Goal: Task Accomplishment & Management: Manage account settings

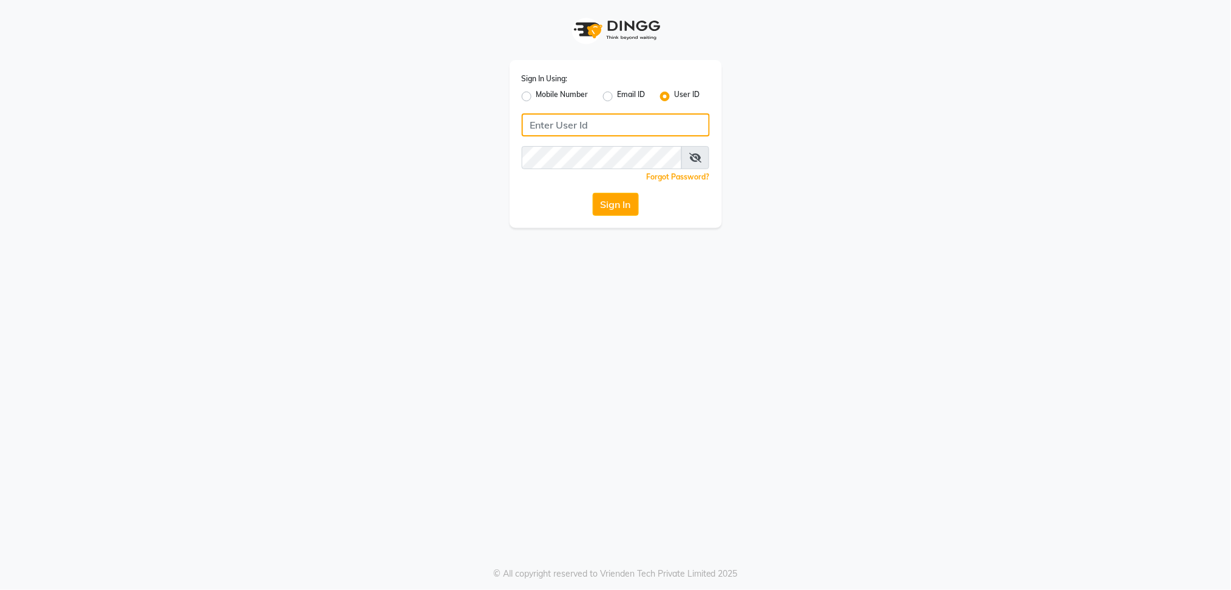
click at [557, 127] on input "Username" at bounding box center [616, 124] width 188 height 23
type input "blossom123"
click at [557, 184] on div "Sign In Using: Mobile Number Email ID User ID blossom123 Remember me Forgot Pas…" at bounding box center [616, 144] width 212 height 168
click at [610, 201] on button "Sign In" at bounding box center [616, 204] width 46 height 23
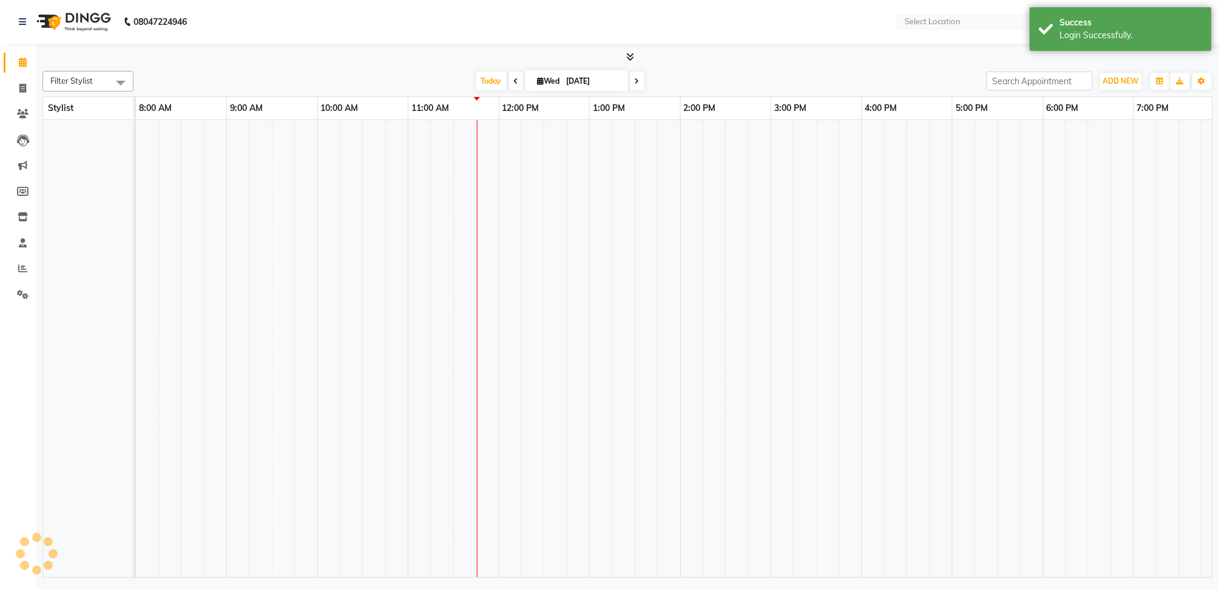
select select "en"
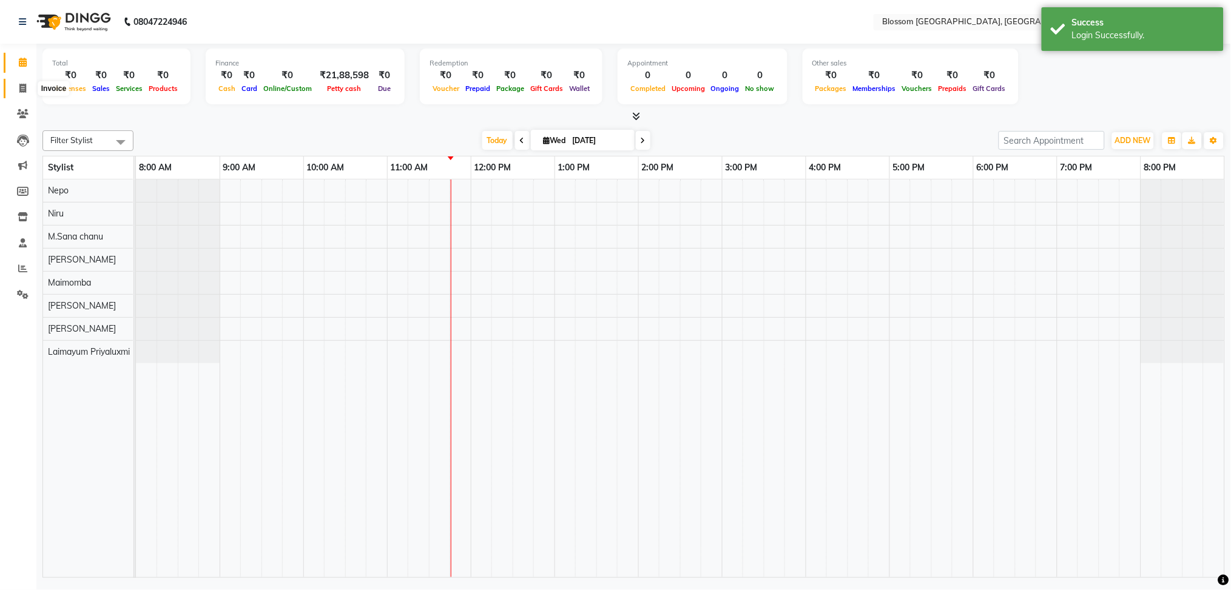
click at [15, 86] on span at bounding box center [22, 89] width 21 height 14
select select "service"
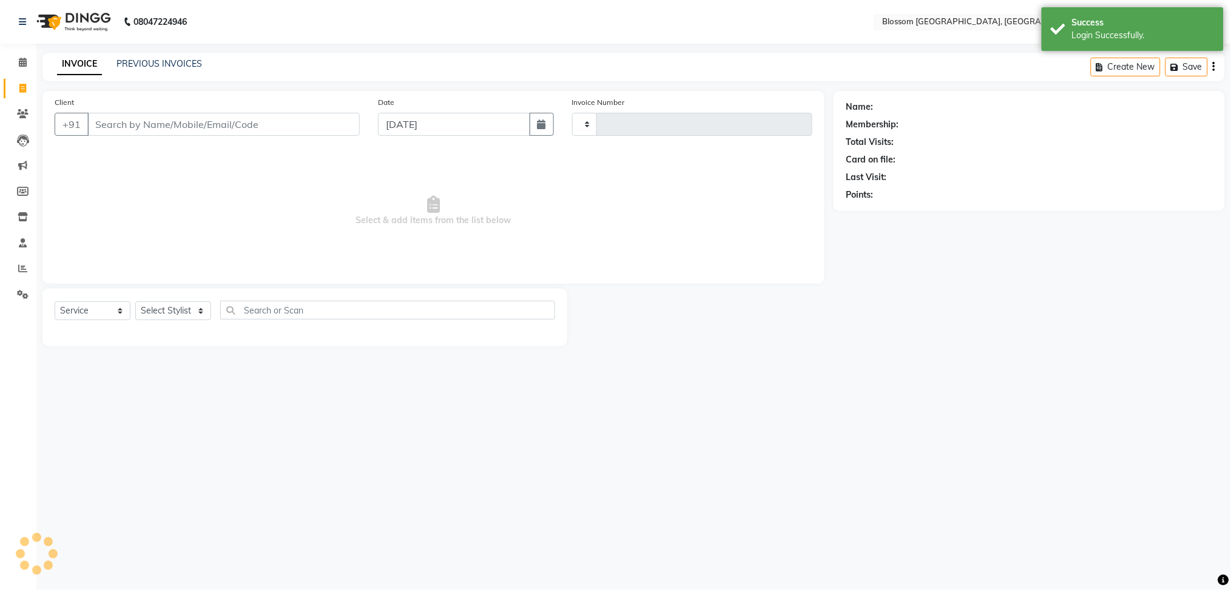
type input "1144"
select select "7465"
click at [235, 129] on input "Client" at bounding box center [223, 124] width 272 height 23
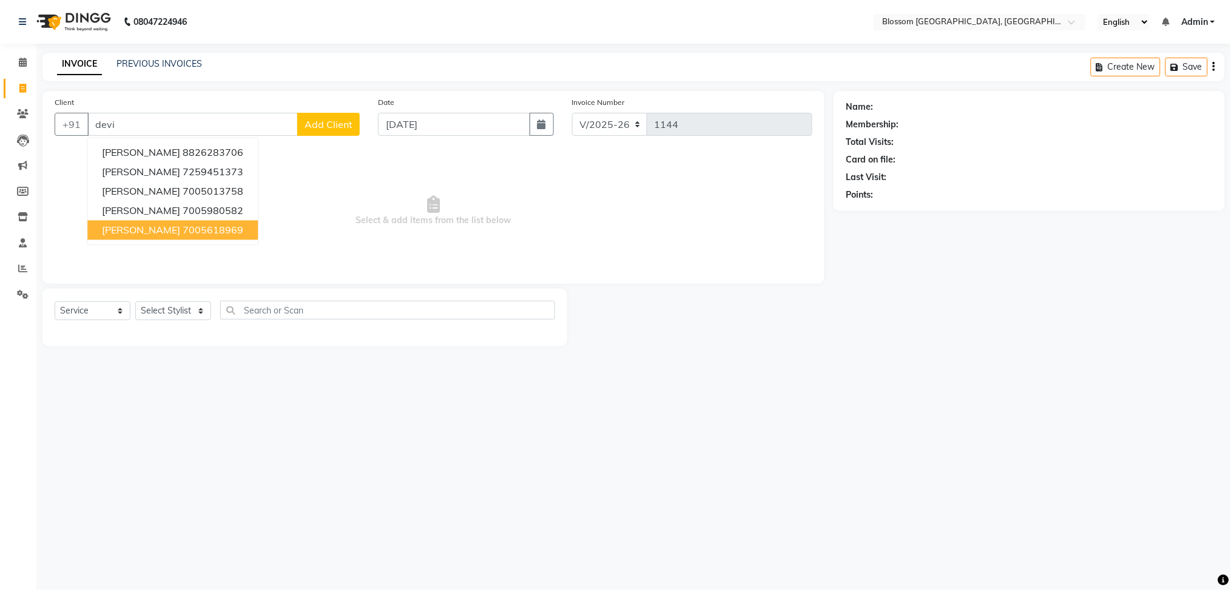
click at [199, 231] on button "devish 7005618969" at bounding box center [172, 230] width 171 height 19
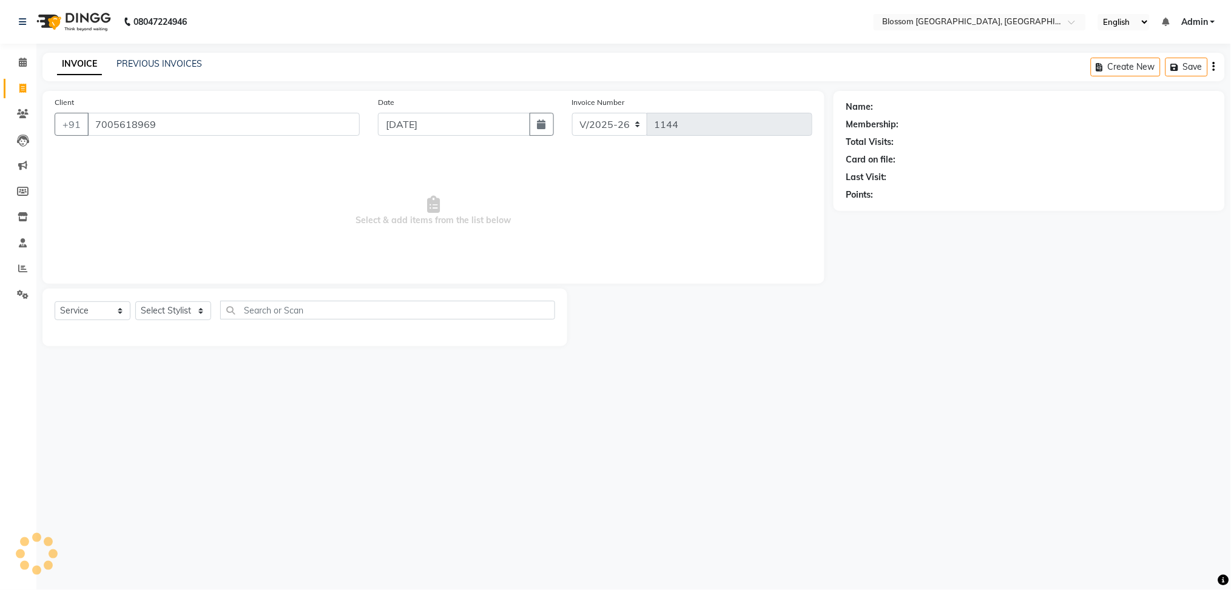
type input "7005618969"
click at [893, 107] on link "Devish" at bounding box center [910, 107] width 68 height 13
click at [117, 316] on select "Select Service Product Membership Package Voucher Prepaid Gift Card" at bounding box center [93, 311] width 76 height 19
click at [55, 302] on select "Select Service Product Membership Package Voucher Prepaid Gift Card" at bounding box center [93, 311] width 76 height 19
click at [168, 309] on select "Select Stylist Giftson Kamei Laimayum Priyaluxmi Laishram Anjali Maimom Anjali …" at bounding box center [173, 311] width 76 height 19
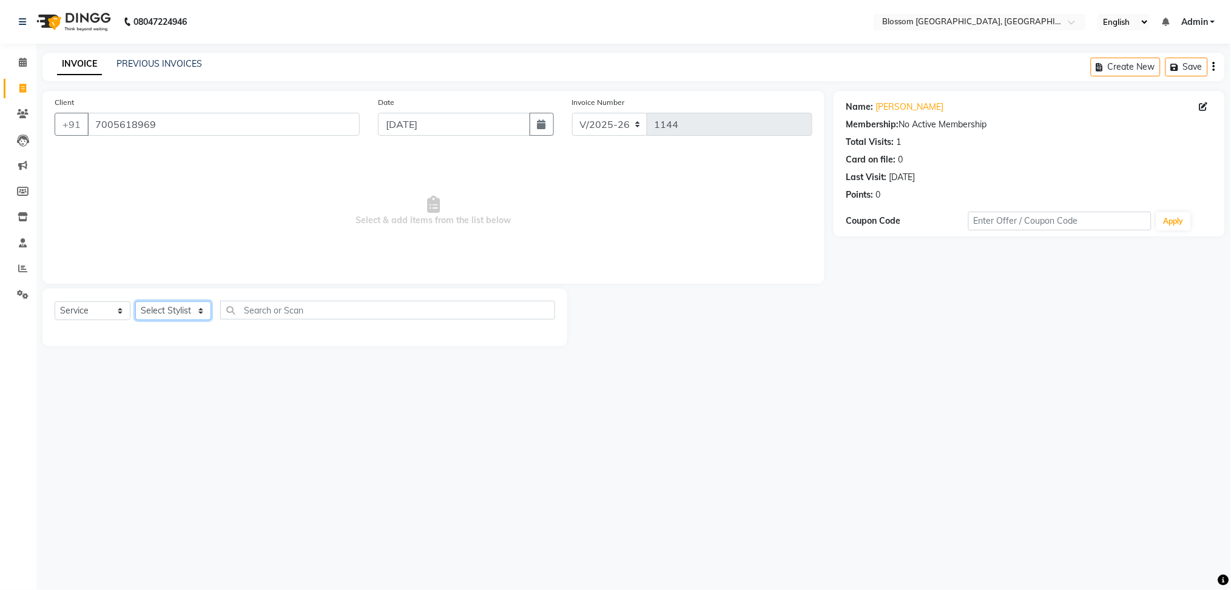
click at [197, 314] on select "Select Stylist Giftson Kamei Laimayum Priyaluxmi Laishram Anjali Maimom Anjali …" at bounding box center [173, 311] width 76 height 19
click at [200, 316] on select "Select Stylist Giftson Kamei Laimayum Priyaluxmi Laishram Anjali Maimom Anjali …" at bounding box center [173, 311] width 76 height 19
click at [135, 302] on select "Select Stylist Giftson Kamei Laimayum Priyaluxmi Laishram Anjali Maimom Anjali …" at bounding box center [173, 311] width 76 height 19
drag, startPoint x: 198, startPoint y: 326, endPoint x: 186, endPoint y: 317, distance: 15.5
click at [186, 317] on select "Select Stylist Giftson Kamei Laimayum Priyaluxmi Laishram Anjali Maimom Anjali …" at bounding box center [173, 311] width 76 height 19
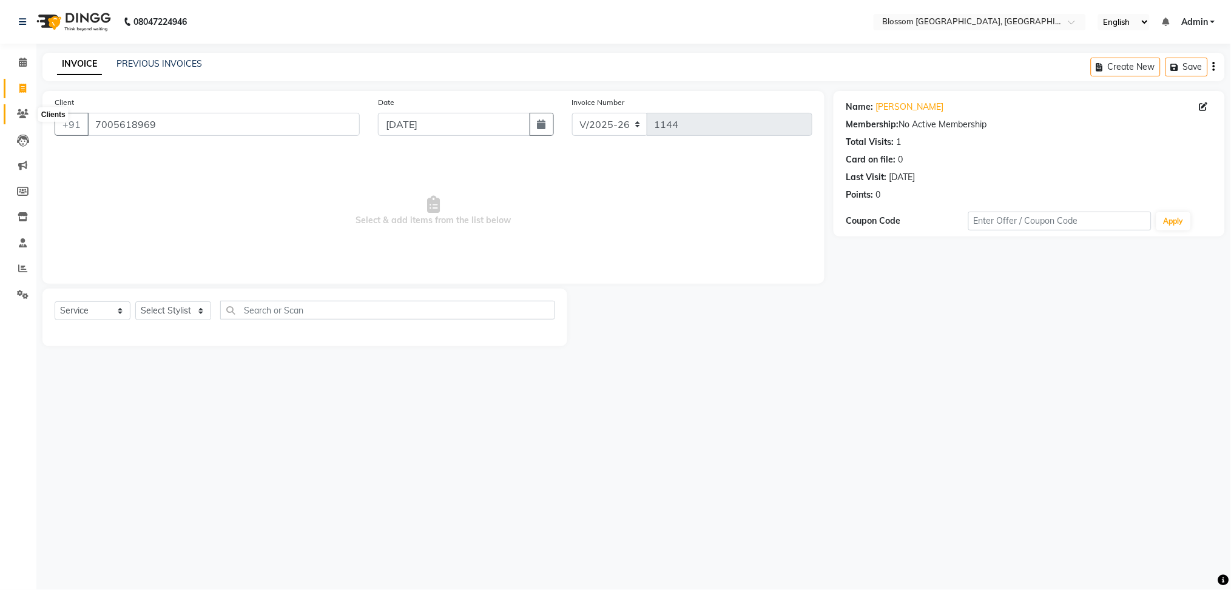
click at [32, 120] on span at bounding box center [22, 114] width 21 height 14
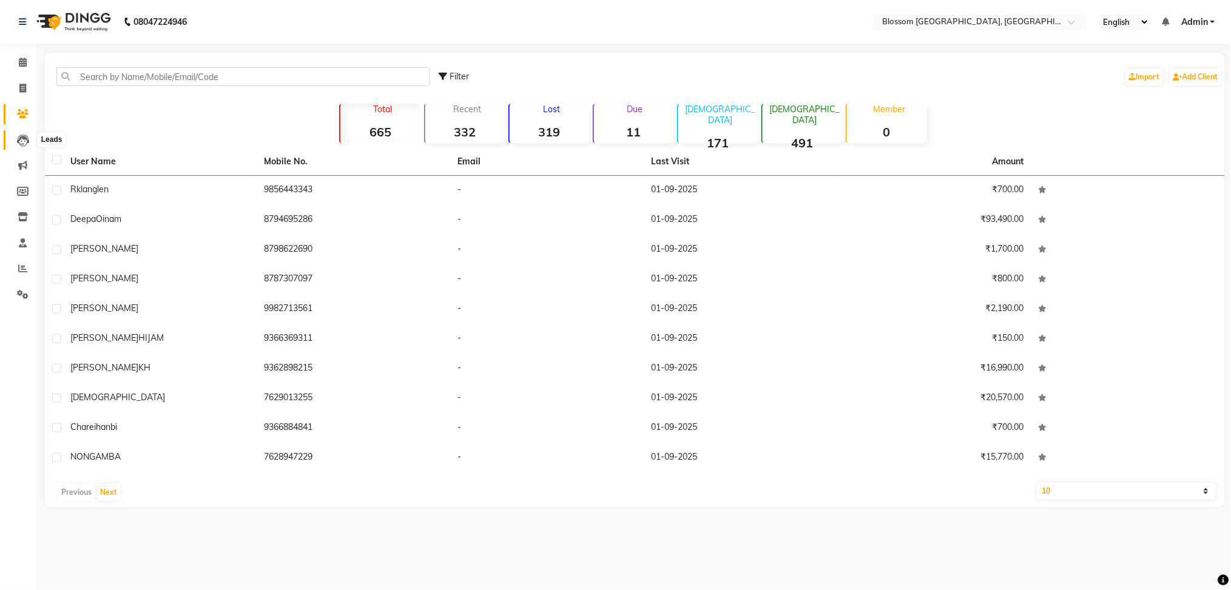
click at [27, 141] on span at bounding box center [22, 140] width 21 height 14
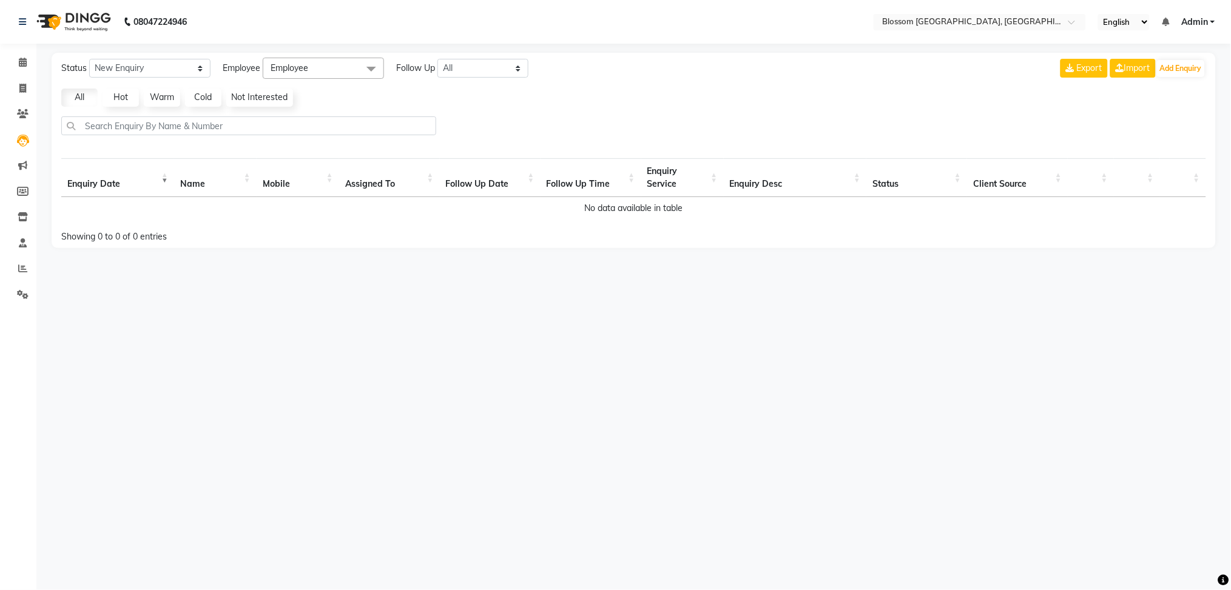
click at [331, 76] on span "Employee" at bounding box center [323, 68] width 121 height 21
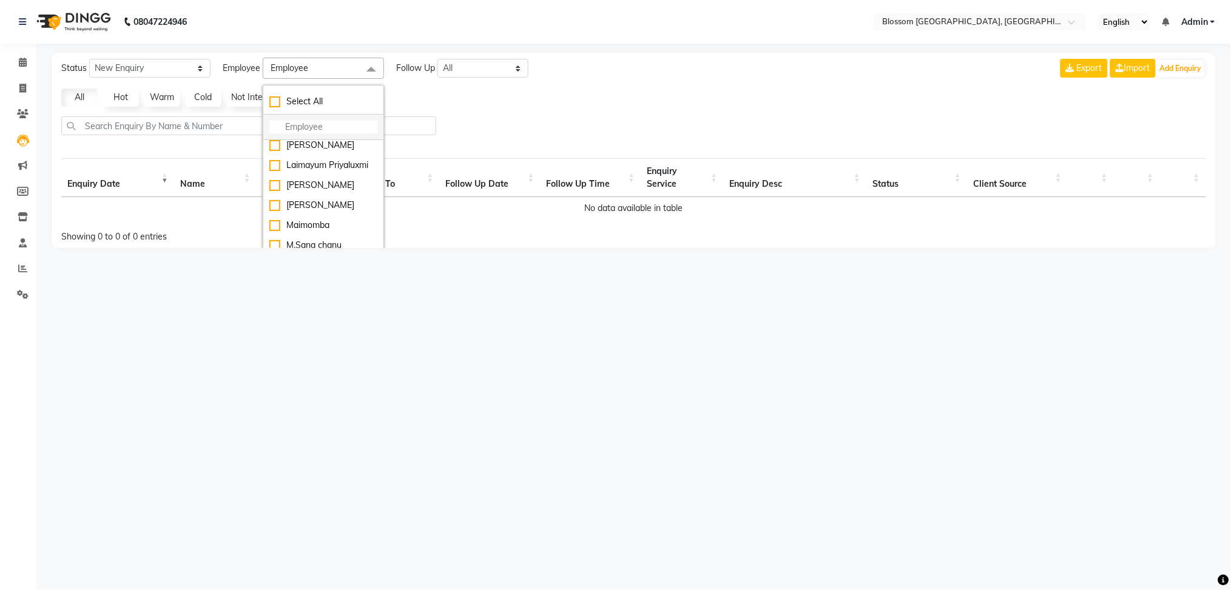
click at [346, 129] on input "multiselect-search" at bounding box center [323, 127] width 108 height 13
type input "p"
click at [386, 288] on div "08047224946 Select Location × Blossom Salon And Academy, Manipur English ENGLIS…" at bounding box center [615, 295] width 1231 height 590
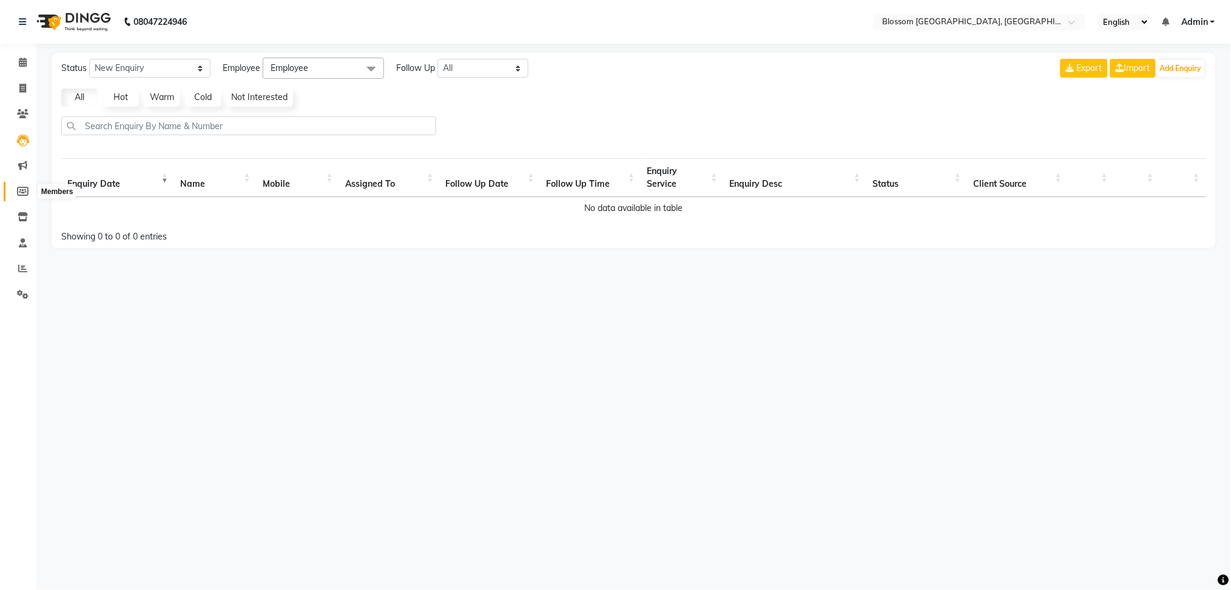
click at [22, 194] on icon at bounding box center [23, 191] width 12 height 9
select select
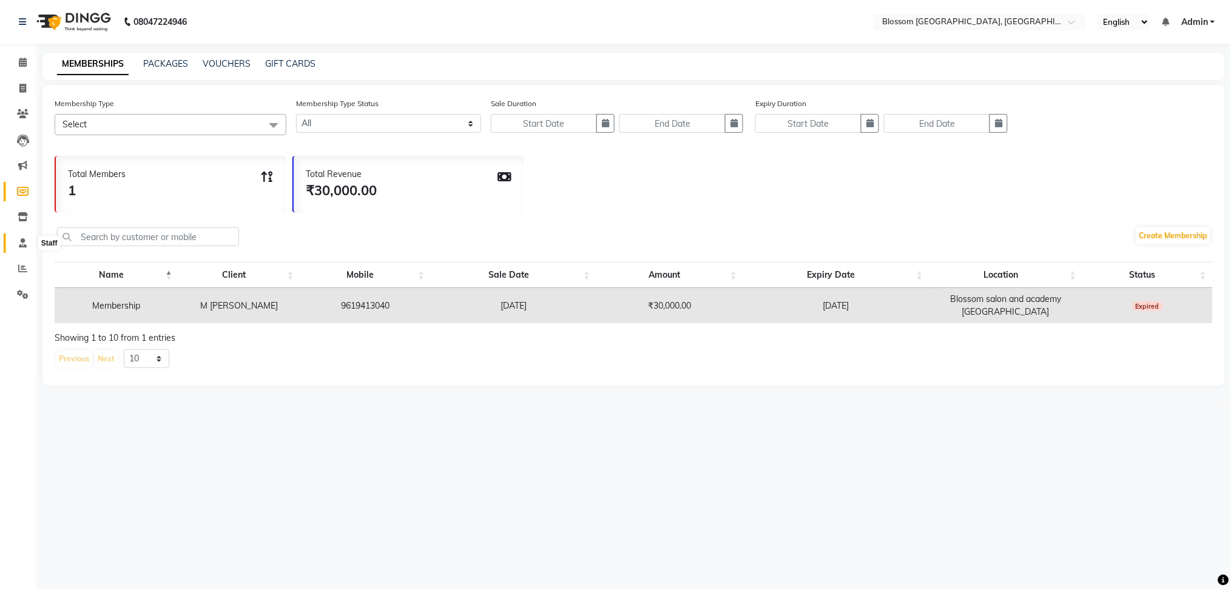
click at [25, 238] on icon at bounding box center [23, 242] width 8 height 9
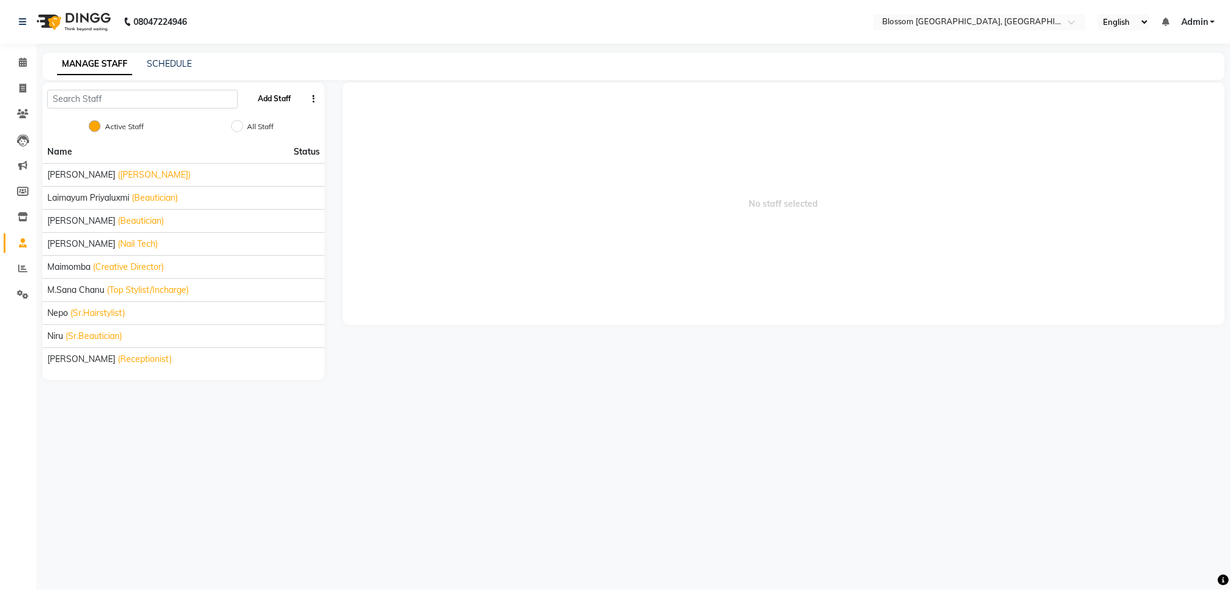
click at [271, 101] on button "Add Staff" at bounding box center [274, 99] width 42 height 21
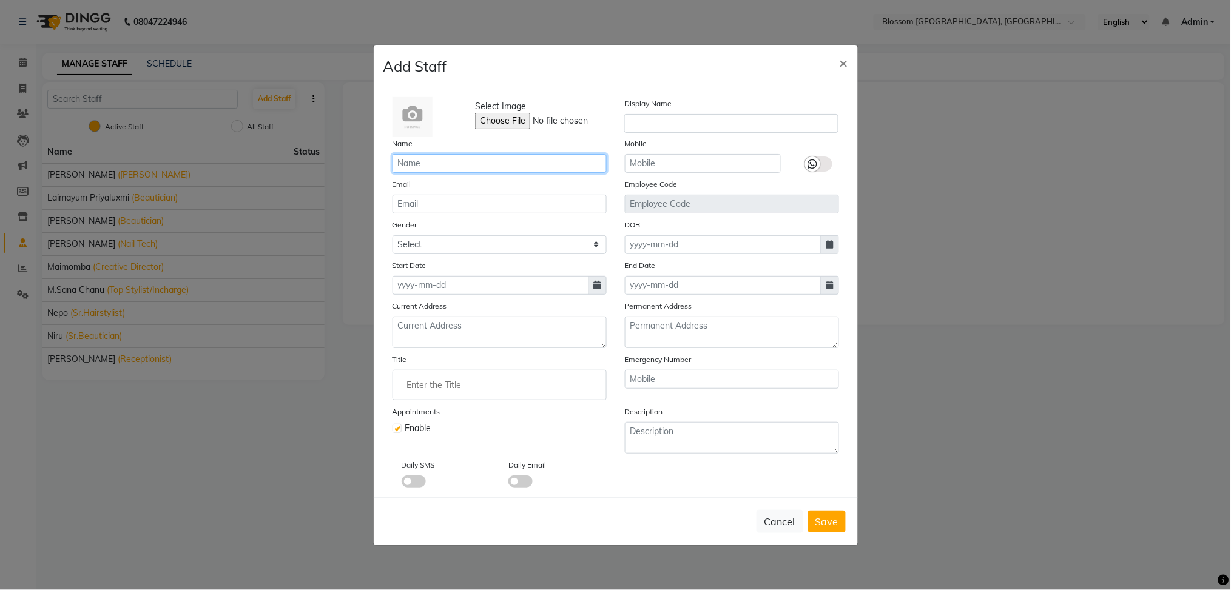
click at [438, 161] on input "text" at bounding box center [500, 163] width 214 height 19
type input "p"
type input "Prabin Elangbam"
click at [440, 250] on select "Select Male Female Other Prefer Not To Say" at bounding box center [500, 244] width 214 height 19
select select "female"
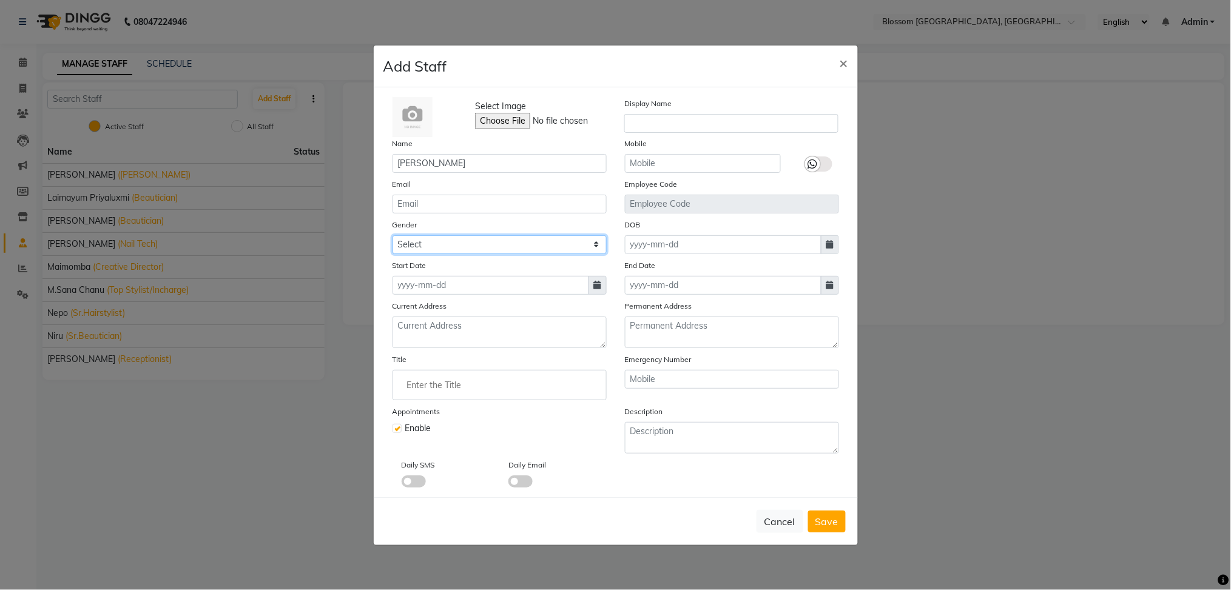
click at [393, 235] on select "Select Male Female Other Prefer Not To Say" at bounding box center [500, 244] width 214 height 19
click at [467, 288] on input at bounding box center [491, 285] width 197 height 19
select select "9"
select select "2025"
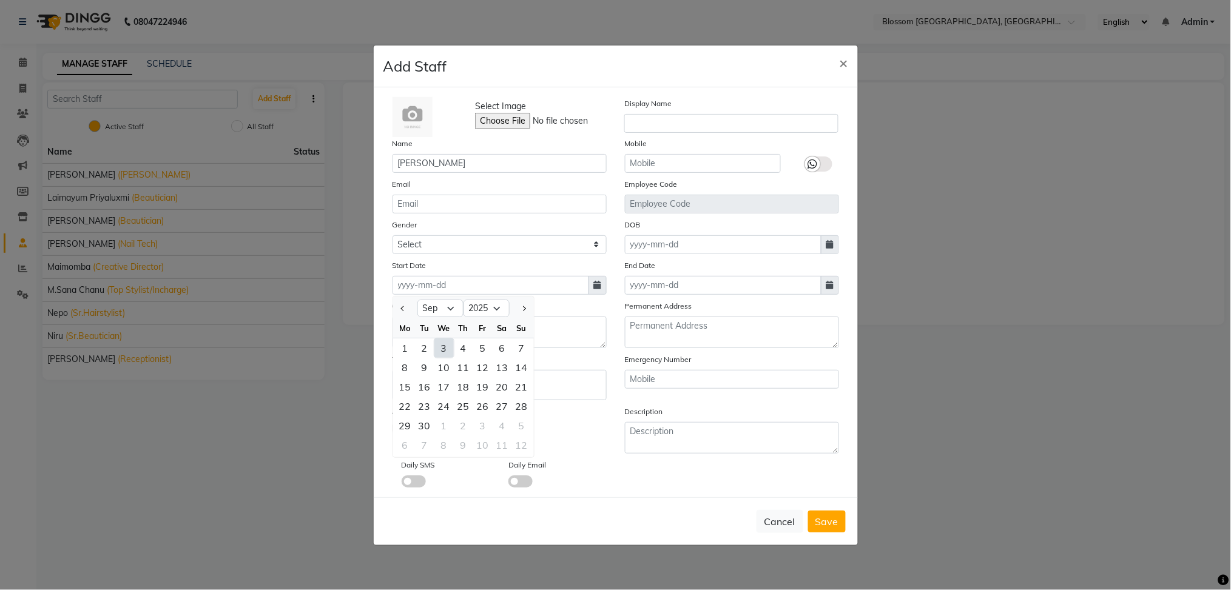
click at [442, 351] on div "3" at bounding box center [443, 348] width 19 height 19
type input "03-09-2025"
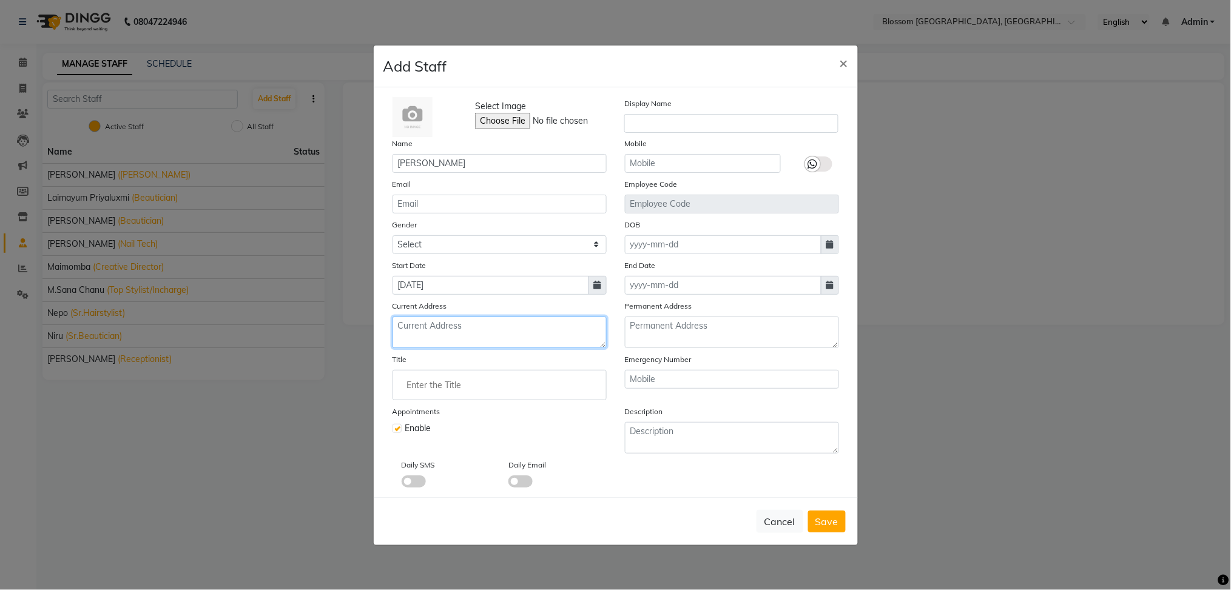
click at [450, 338] on textarea at bounding box center [500, 333] width 214 height 32
type textarea "l"
type textarea "Langthabal"
click at [814, 520] on button "Save" at bounding box center [827, 522] width 38 height 22
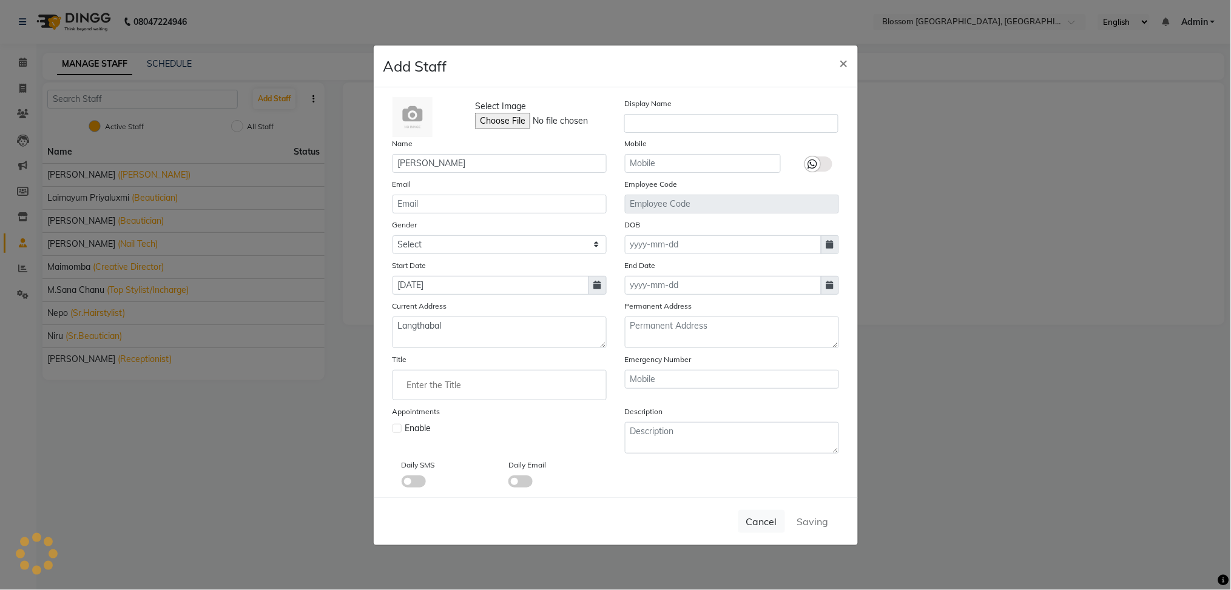
select select
checkbox input "false"
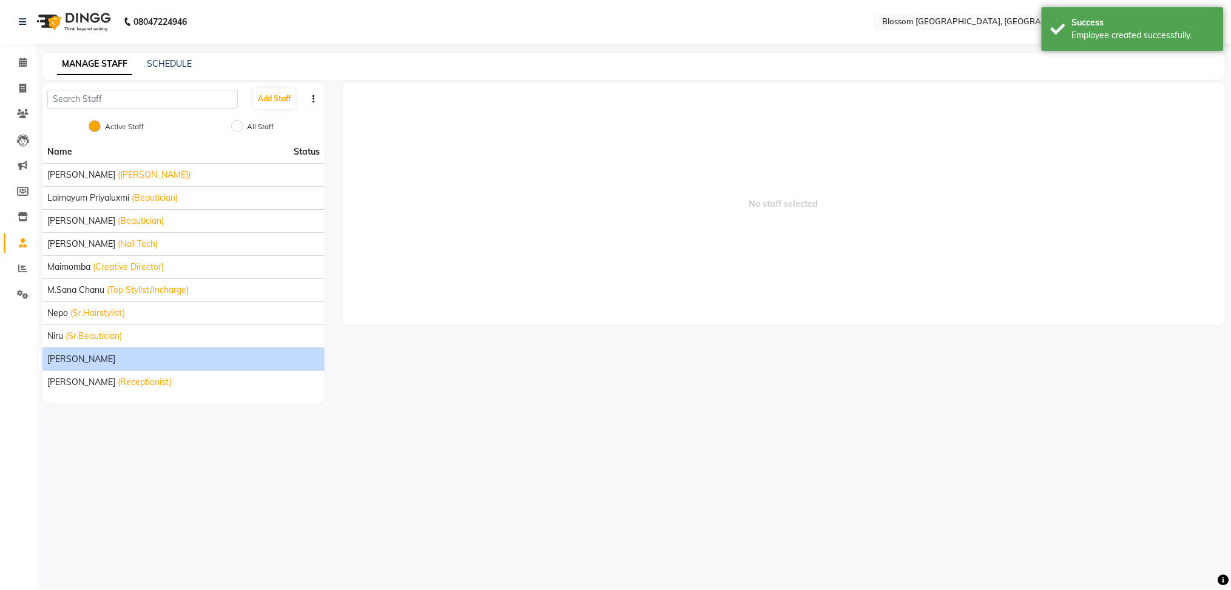
click at [142, 362] on div "Prabin Elangbam" at bounding box center [183, 359] width 272 height 13
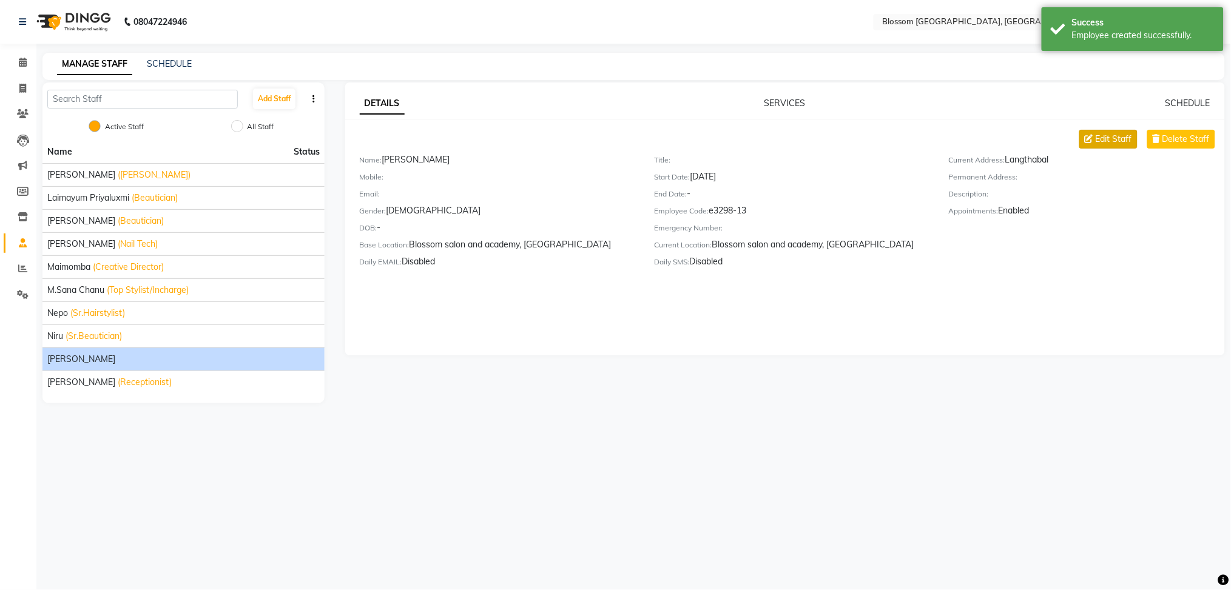
click at [1111, 145] on span "Edit Staff" at bounding box center [1114, 139] width 36 height 13
select select "female"
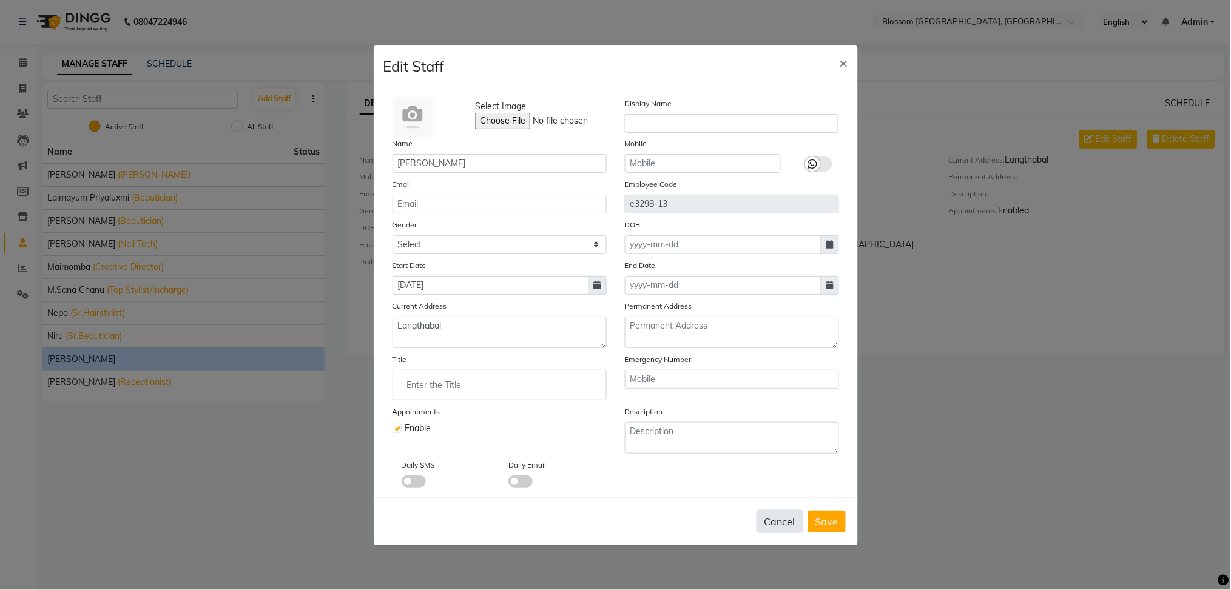
click at [781, 520] on button "Cancel" at bounding box center [780, 521] width 47 height 23
select select
checkbox input "false"
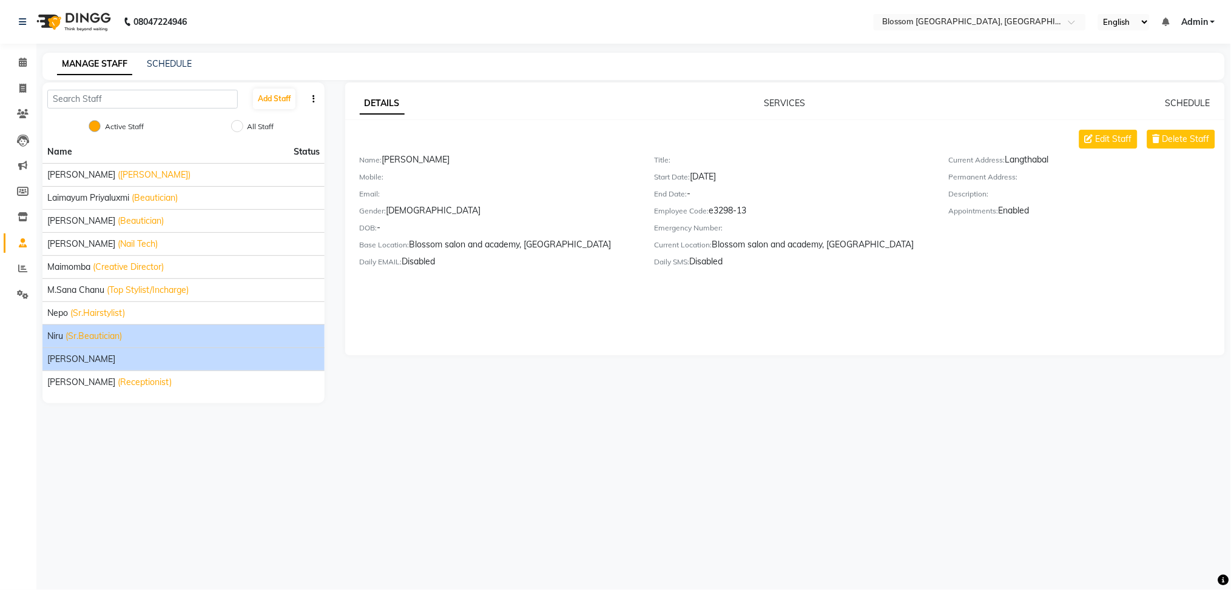
click at [191, 339] on div "Niru (Sr.Beautician)" at bounding box center [183, 336] width 272 height 13
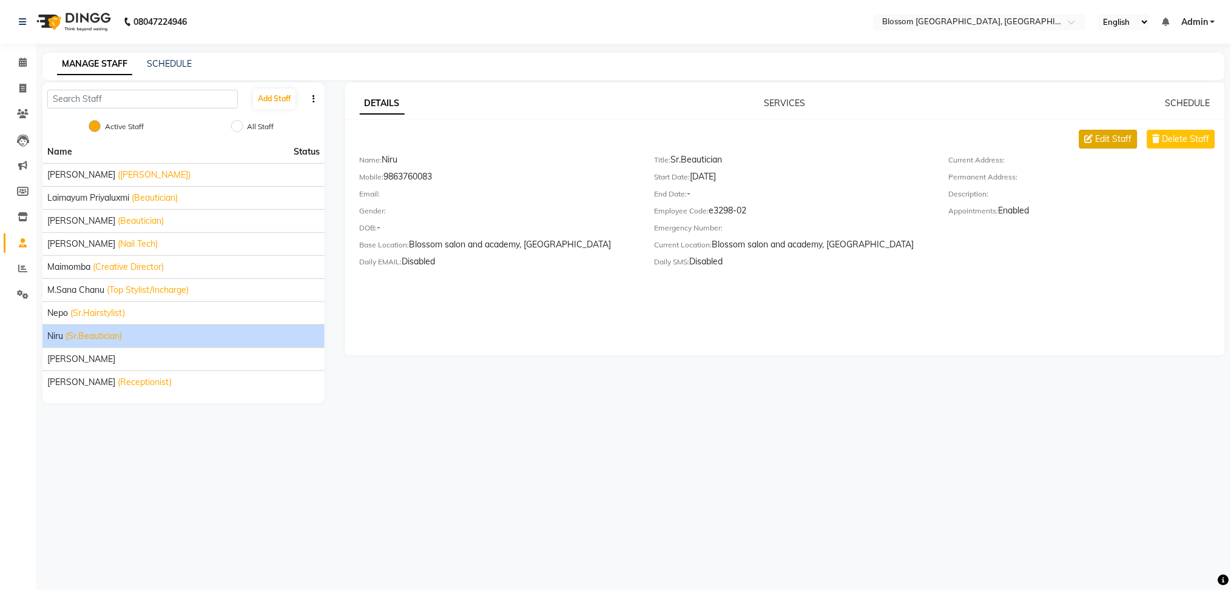
click at [1121, 137] on span "Edit Staff" at bounding box center [1114, 139] width 36 height 13
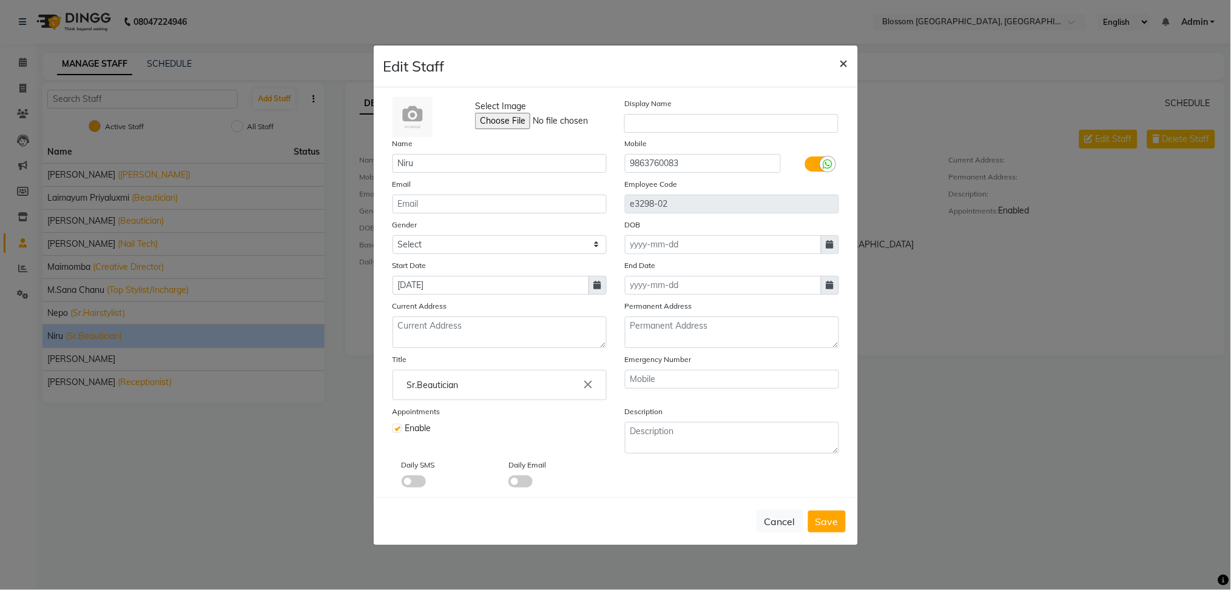
click at [848, 60] on span "×" at bounding box center [844, 62] width 8 height 18
checkbox input "false"
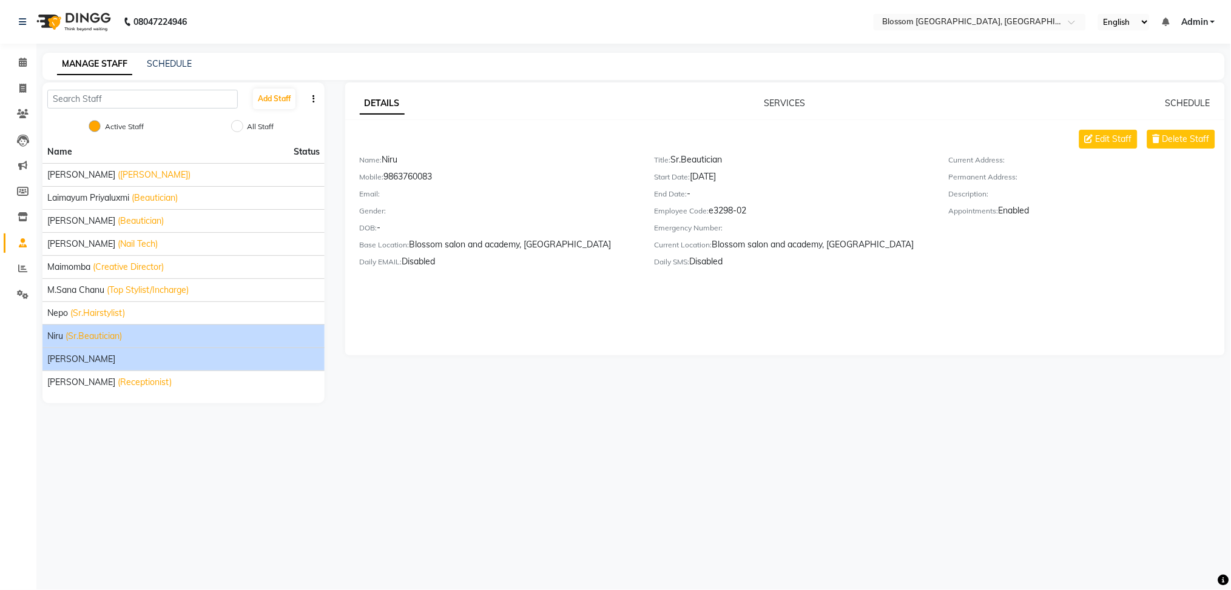
click at [171, 359] on div "Prabin Elangbam" at bounding box center [183, 359] width 272 height 13
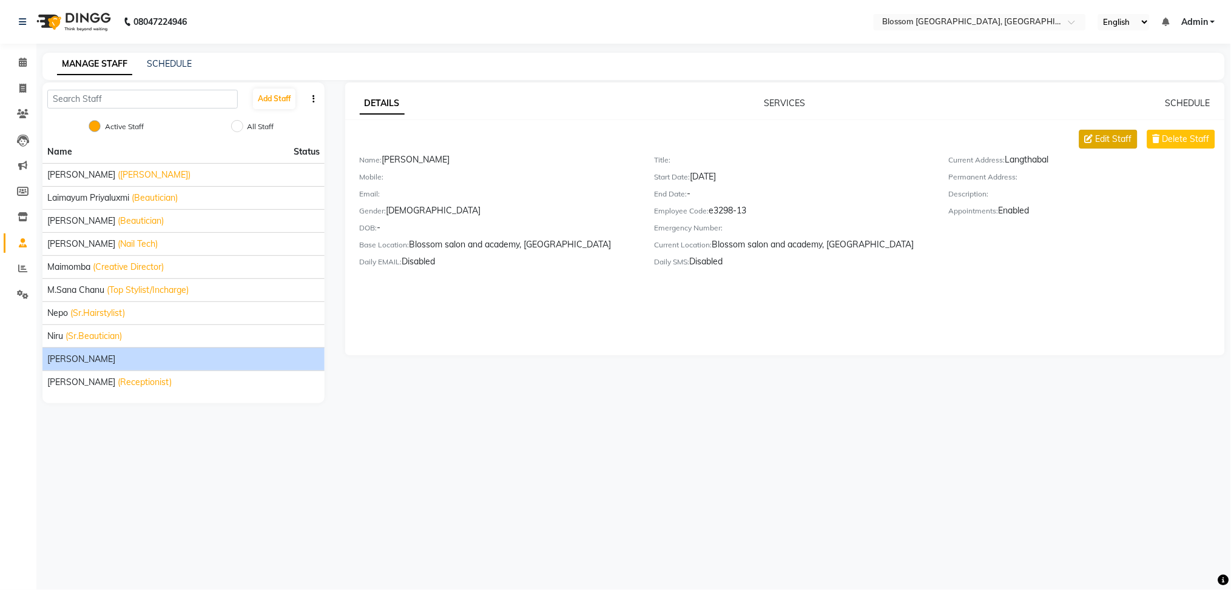
click at [1118, 138] on span "Edit Staff" at bounding box center [1114, 139] width 36 height 13
select select "female"
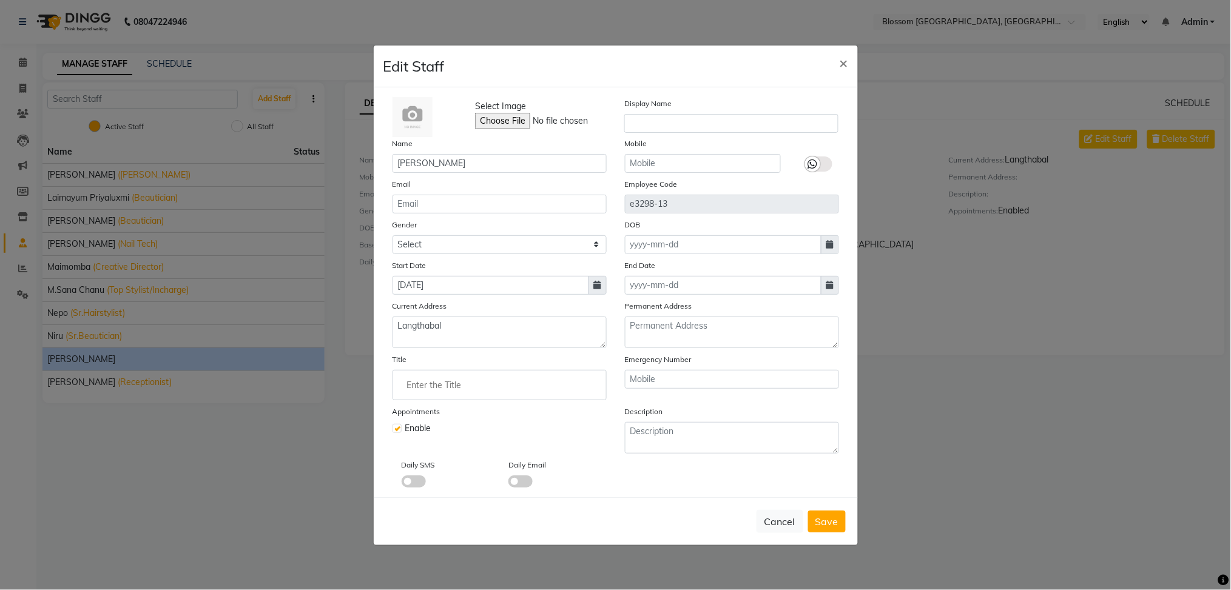
click at [496, 378] on input "Enter the Title" at bounding box center [499, 385] width 203 height 24
type input "h"
type input "Hairstylist"
click at [590, 482] on div at bounding box center [615, 295] width 1231 height 590
click at [836, 529] on button "Save" at bounding box center [827, 522] width 38 height 22
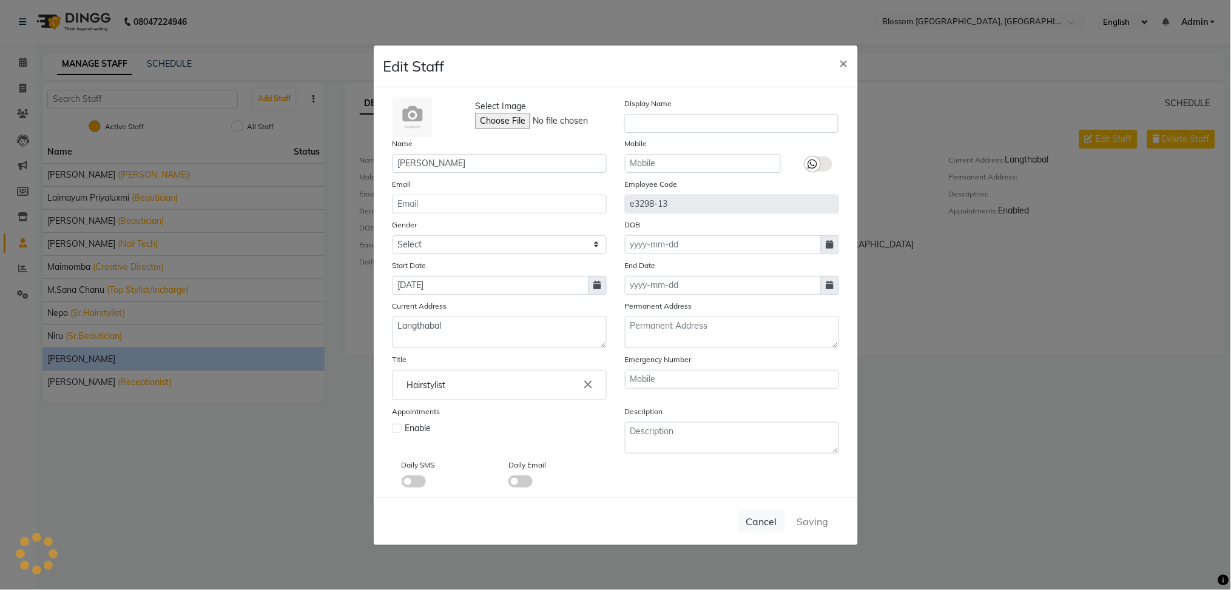
select select
checkbox input "false"
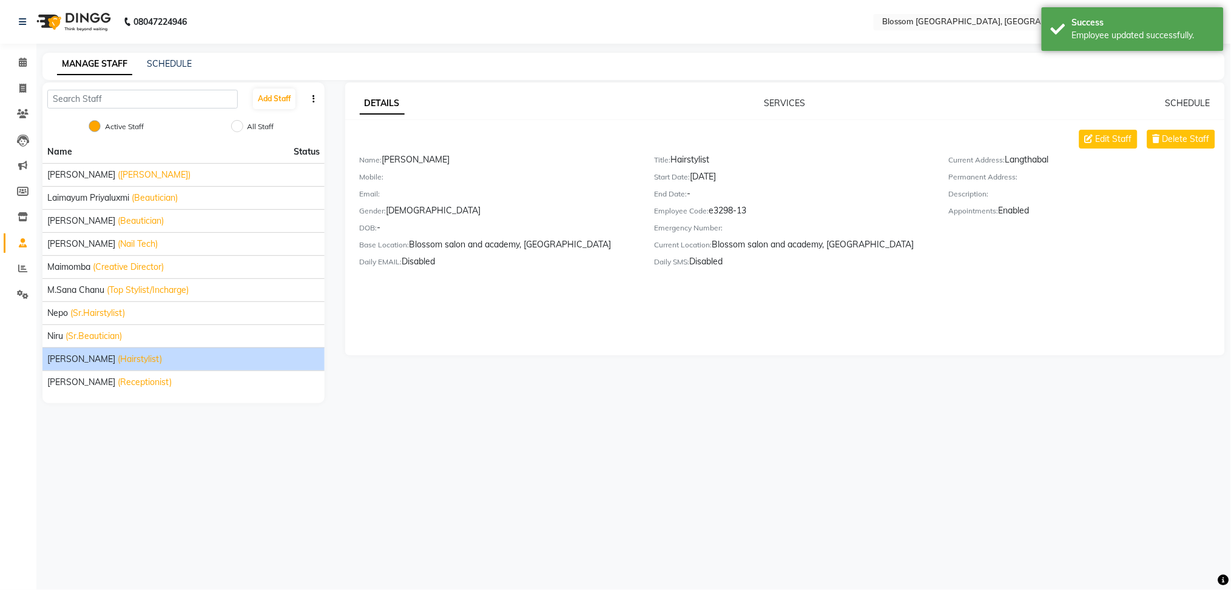
click at [292, 450] on div "08047224946 Select Location × Blossom Salon And Academy, Manipur English ENGLIS…" at bounding box center [615, 295] width 1231 height 590
click at [19, 76] on li "Invoice" at bounding box center [18, 89] width 36 height 26
click at [23, 84] on icon at bounding box center [22, 88] width 7 height 9
select select "service"
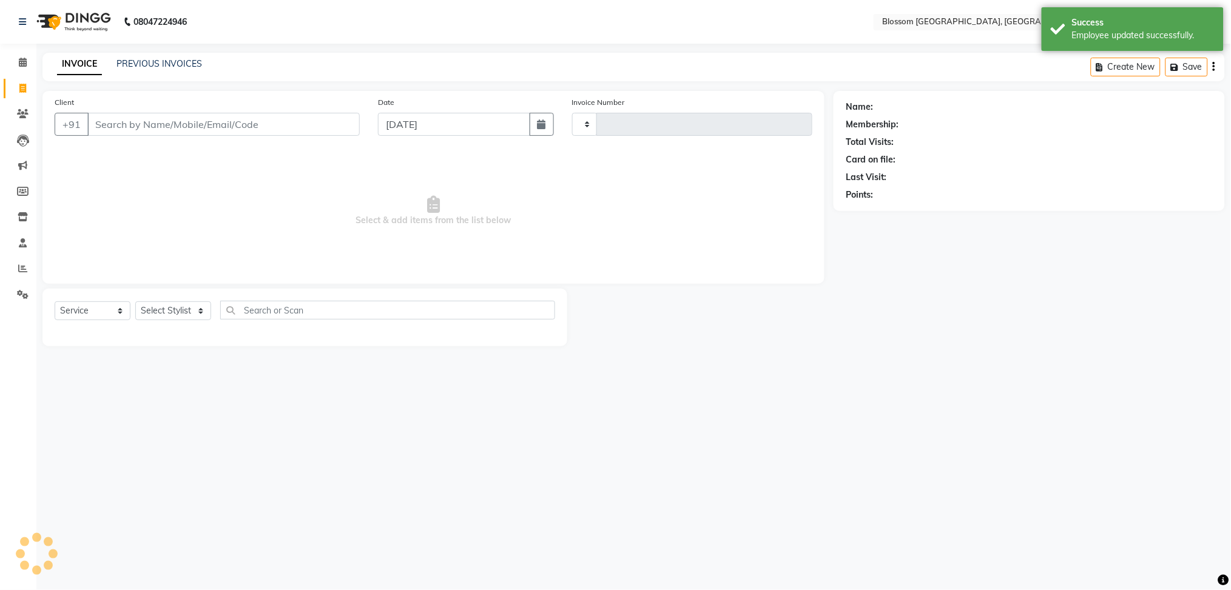
type input "1144"
select select "7465"
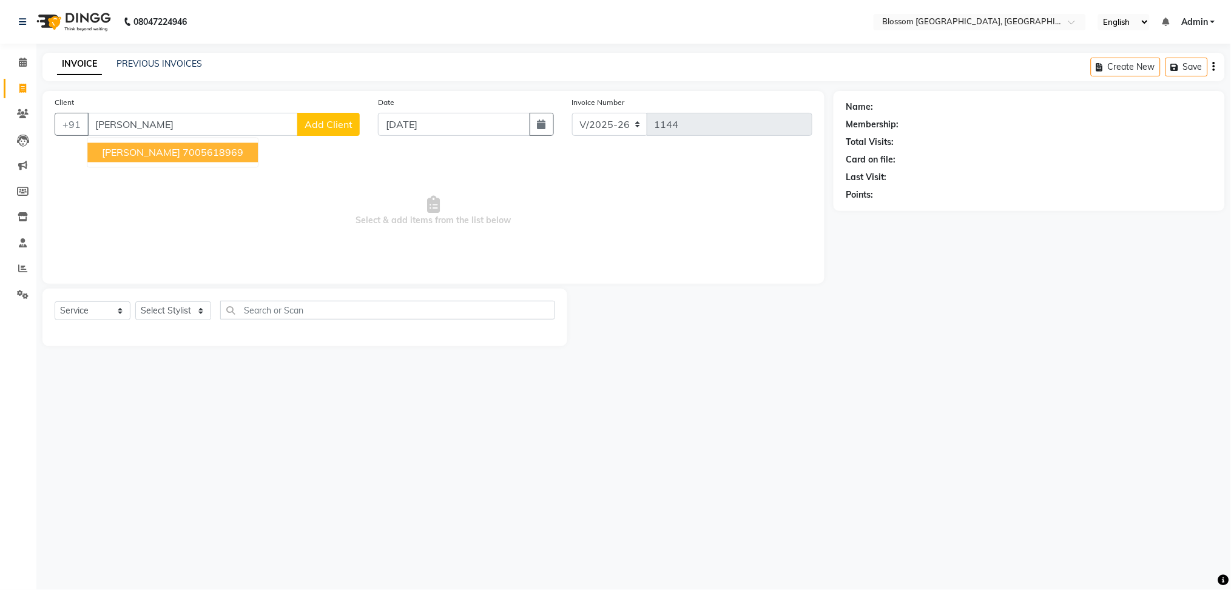
click at [119, 154] on span "[PERSON_NAME]" at bounding box center [141, 153] width 78 height 12
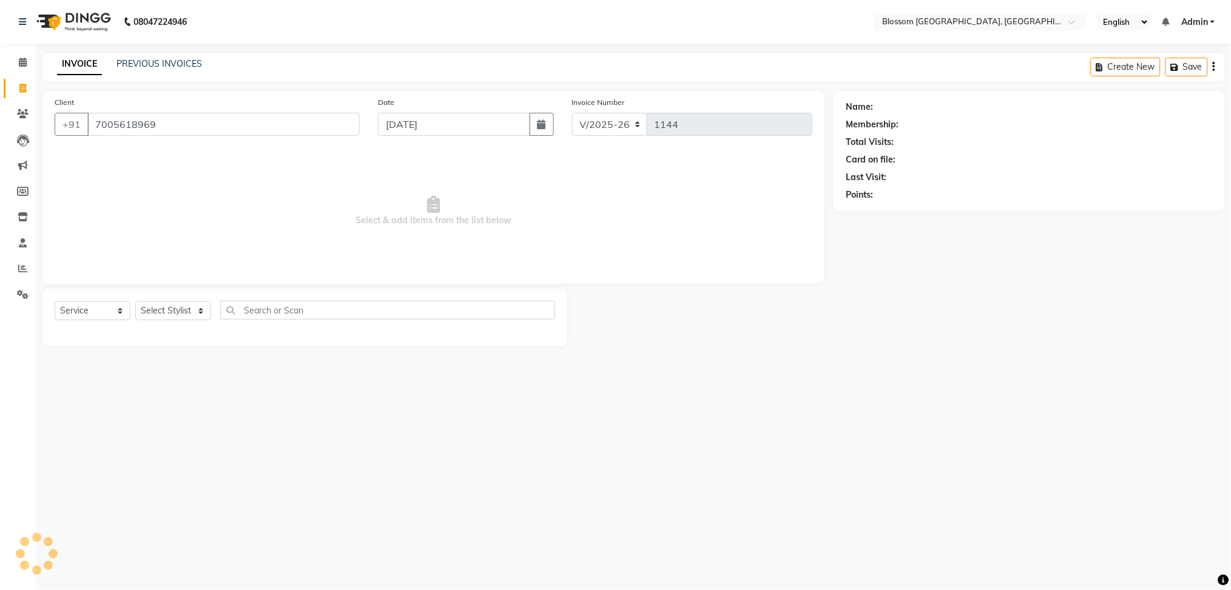
type input "7005618969"
click at [155, 317] on select "Select Stylist Giftson Kamei Laimayum Priyaluxmi Laishram Anjali Maimom Anjali …" at bounding box center [173, 311] width 76 height 19
select select "90732"
click at [135, 302] on select "Select Stylist Giftson Kamei Laimayum Priyaluxmi Laishram Anjali Maimom Anjali …" at bounding box center [173, 311] width 76 height 19
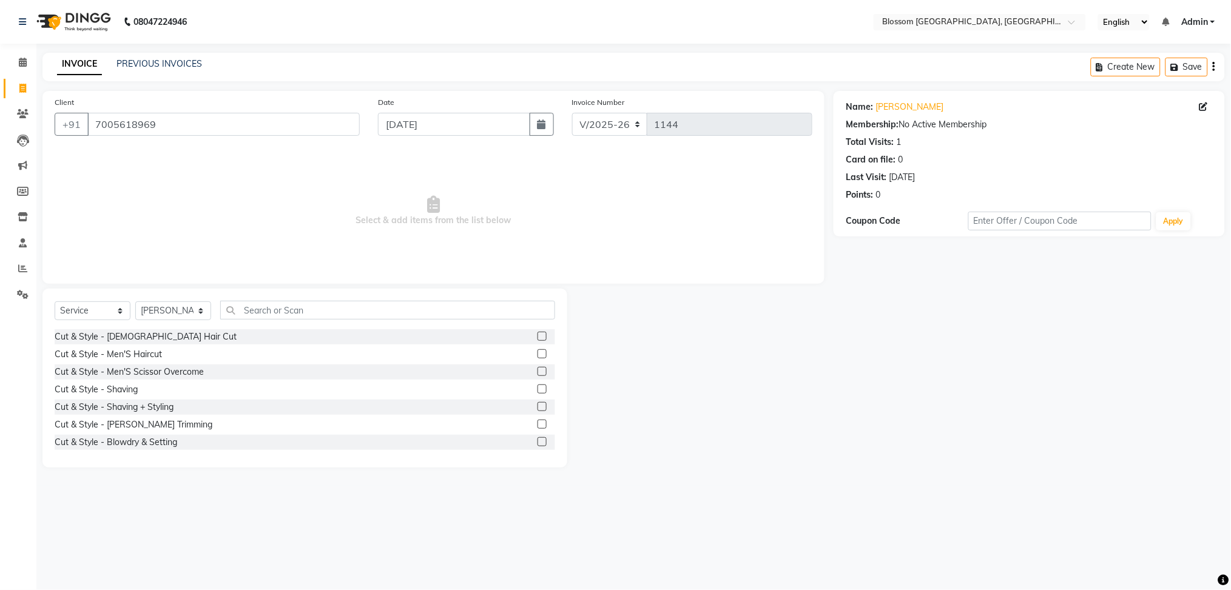
click at [538, 350] on label at bounding box center [542, 354] width 9 height 9
click at [538, 351] on input "checkbox" at bounding box center [542, 355] width 8 height 8
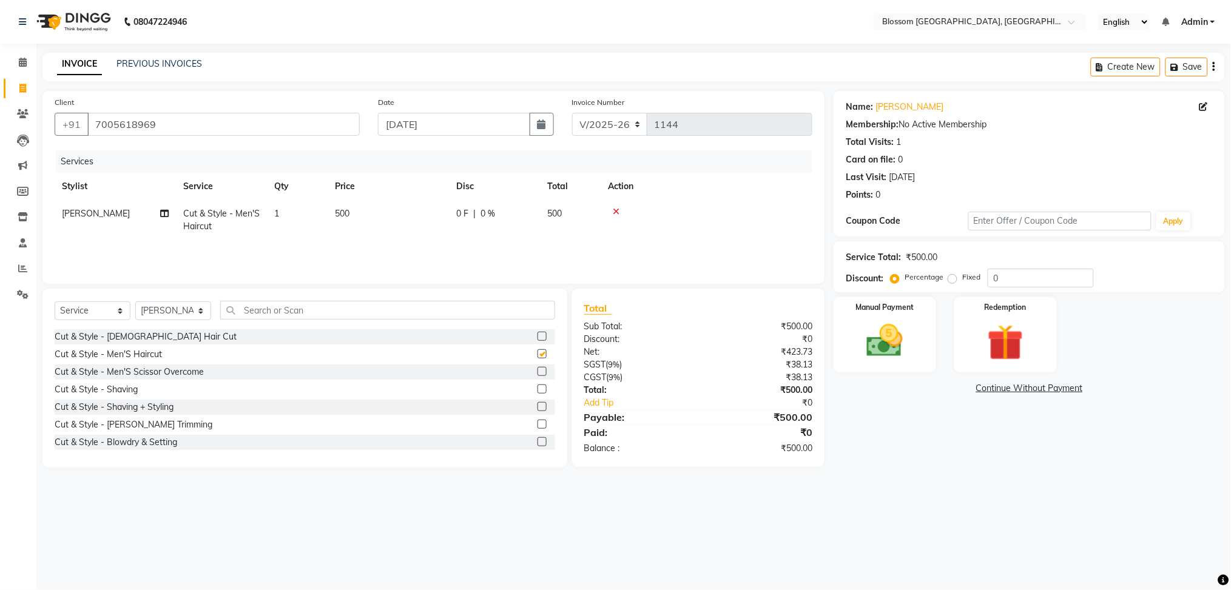
checkbox input "false"
click at [343, 214] on span "500" at bounding box center [342, 213] width 15 height 11
select select "90732"
click at [516, 219] on input "0" at bounding box center [531, 217] width 36 height 19
type input "200"
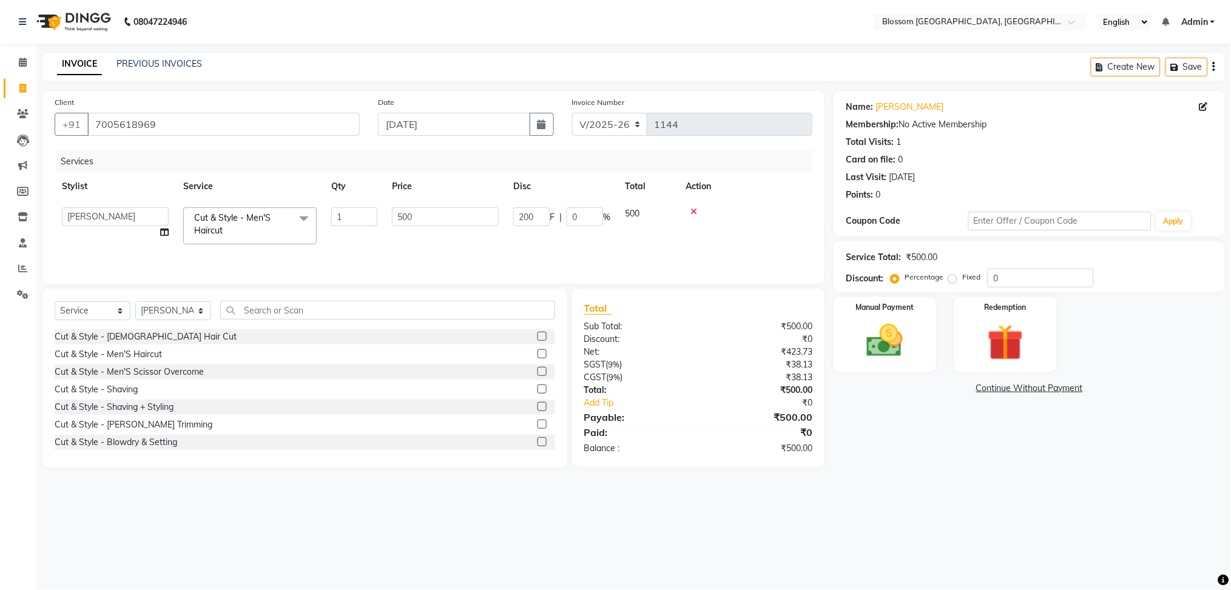
click at [515, 260] on div "Services Stylist Service Qty Price Disc Total Action Giftson Kamei Laimayum Pri…" at bounding box center [434, 210] width 758 height 121
click at [455, 209] on td "200 F | 40 %" at bounding box center [494, 220] width 91 height 40
select select "90732"
click at [521, 213] on input "200" at bounding box center [531, 217] width 36 height 19
click at [521, 212] on input "200" at bounding box center [531, 217] width 36 height 19
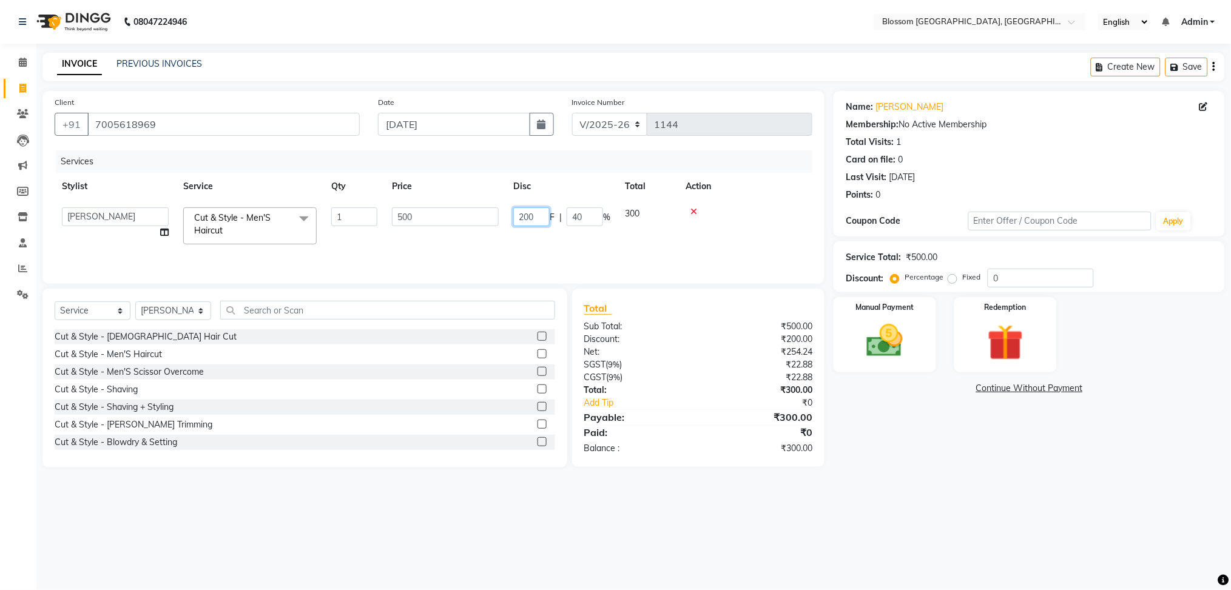
click at [521, 211] on input "200" at bounding box center [531, 217] width 36 height 19
type input "300"
click at [512, 232] on td "300 F | 60 %" at bounding box center [494, 220] width 91 height 40
select select "90732"
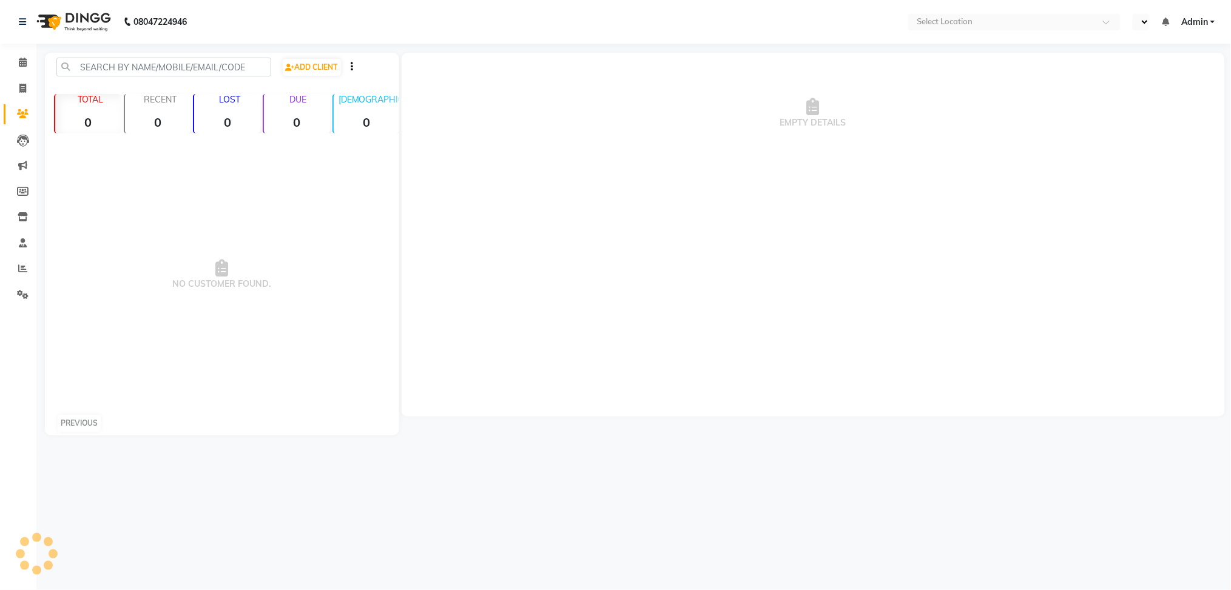
select select "ec"
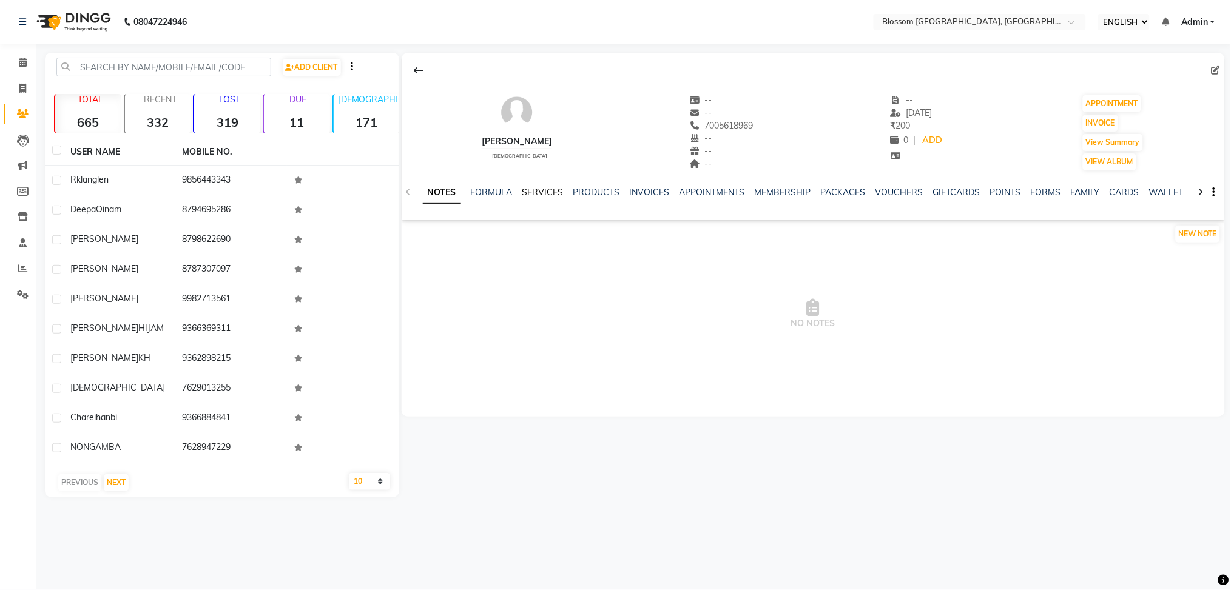
click at [539, 188] on link "SERVICES" at bounding box center [542, 192] width 41 height 11
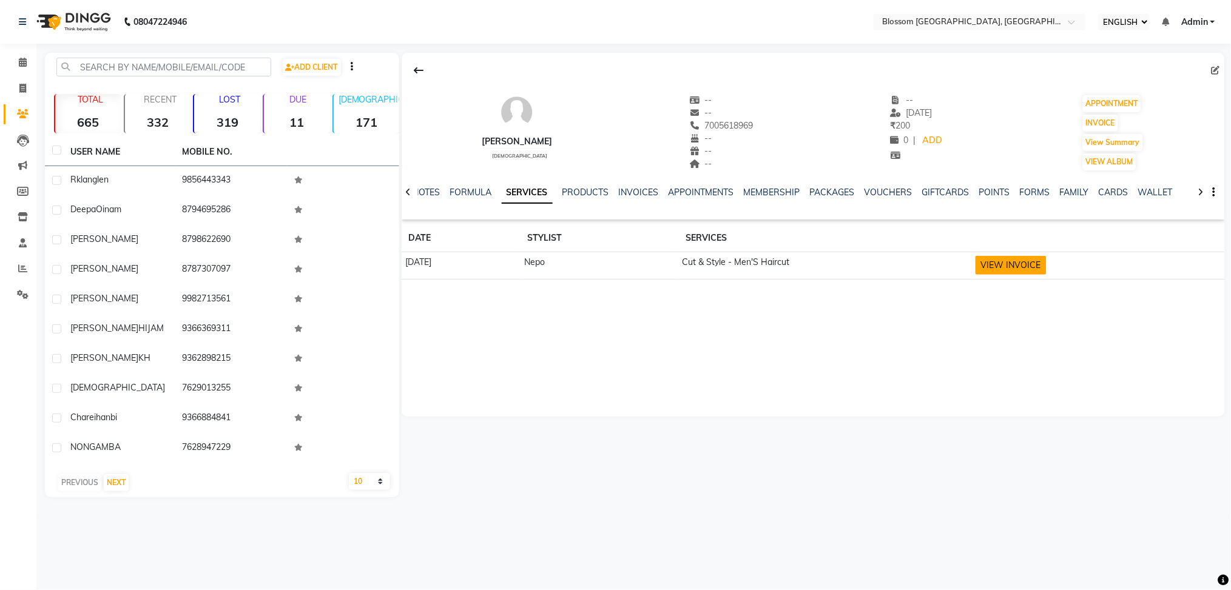
click at [1047, 264] on button "VIEW INVOICE" at bounding box center [1011, 265] width 71 height 19
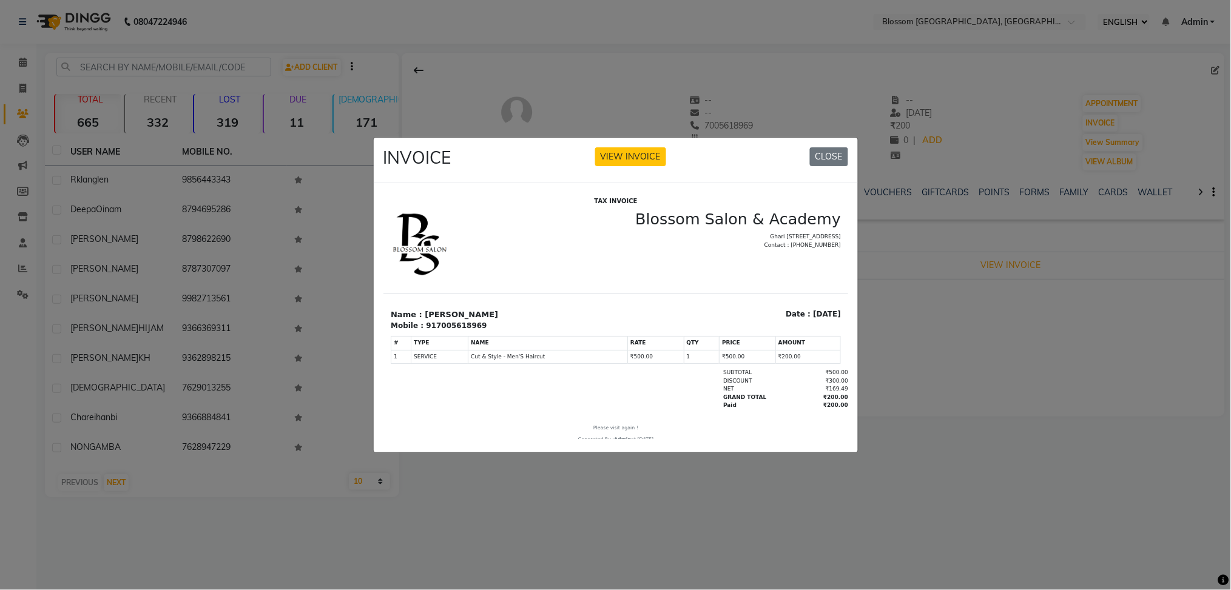
click at [830, 157] on button "CLOSE" at bounding box center [829, 156] width 38 height 19
